Goal: Task Accomplishment & Management: Manage account settings

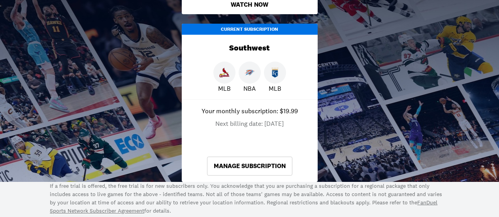
scroll to position [242, 0]
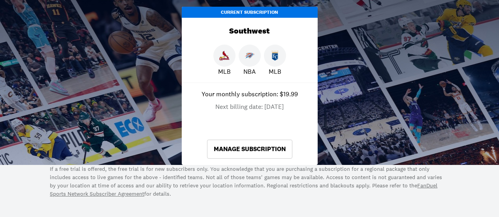
click at [221, 145] on link "Manage Subscription" at bounding box center [249, 149] width 85 height 19
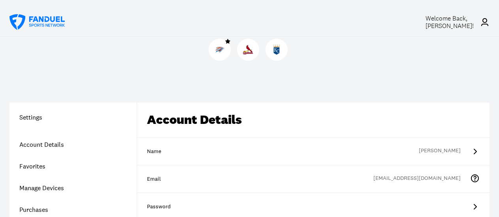
click at [34, 199] on link "Purchases" at bounding box center [72, 210] width 127 height 22
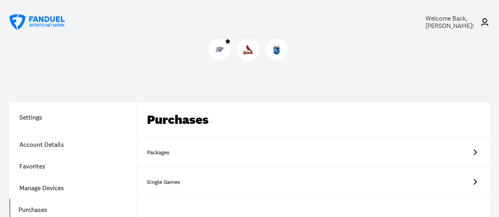
click at [470, 148] on icon at bounding box center [474, 152] width 9 height 9
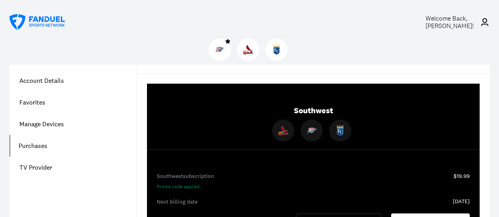
scroll to position [81, 0]
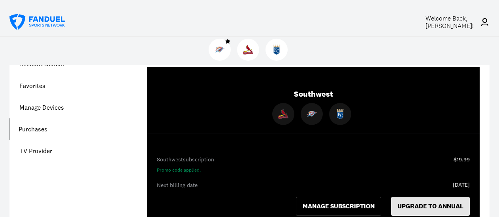
click at [423, 197] on button "UPGRADE TO ANNUAL" at bounding box center [430, 206] width 79 height 19
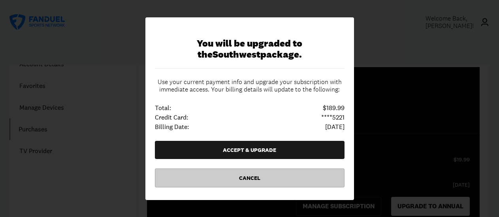
click at [249, 181] on button "Cancel" at bounding box center [250, 178] width 190 height 19
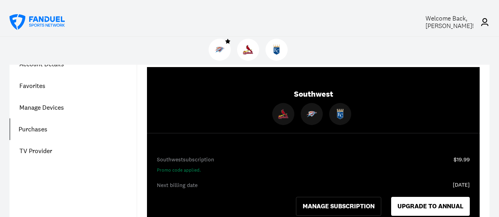
scroll to position [0, 0]
